Goal: Navigation & Orientation: Find specific page/section

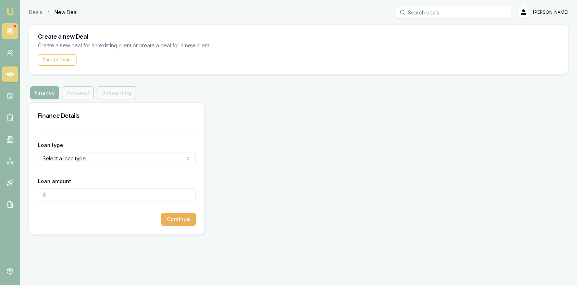
click at [6, 28] on icon at bounding box center [9, 30] width 7 height 7
